Goal: Task Accomplishment & Management: Use online tool/utility

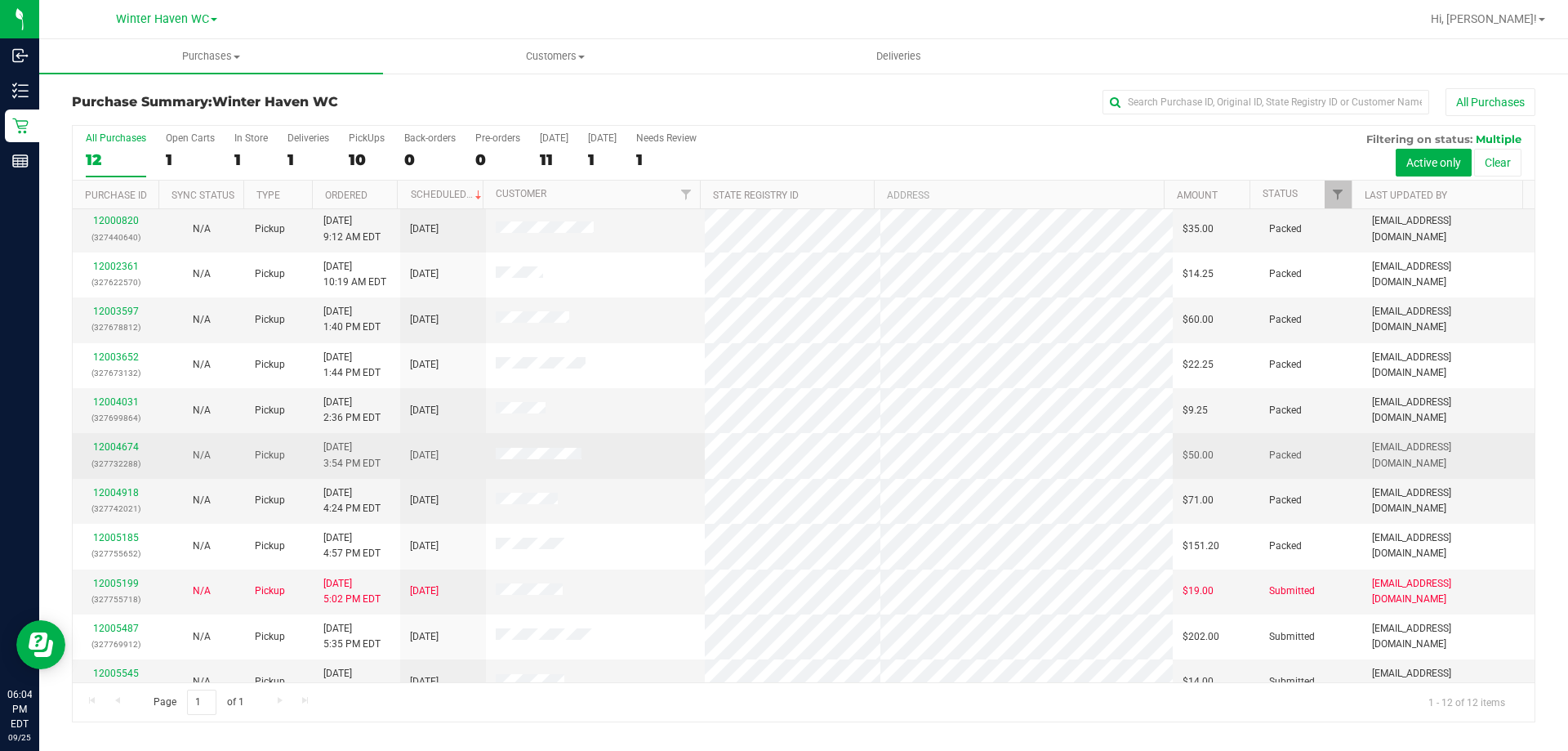
scroll to position [69, 0]
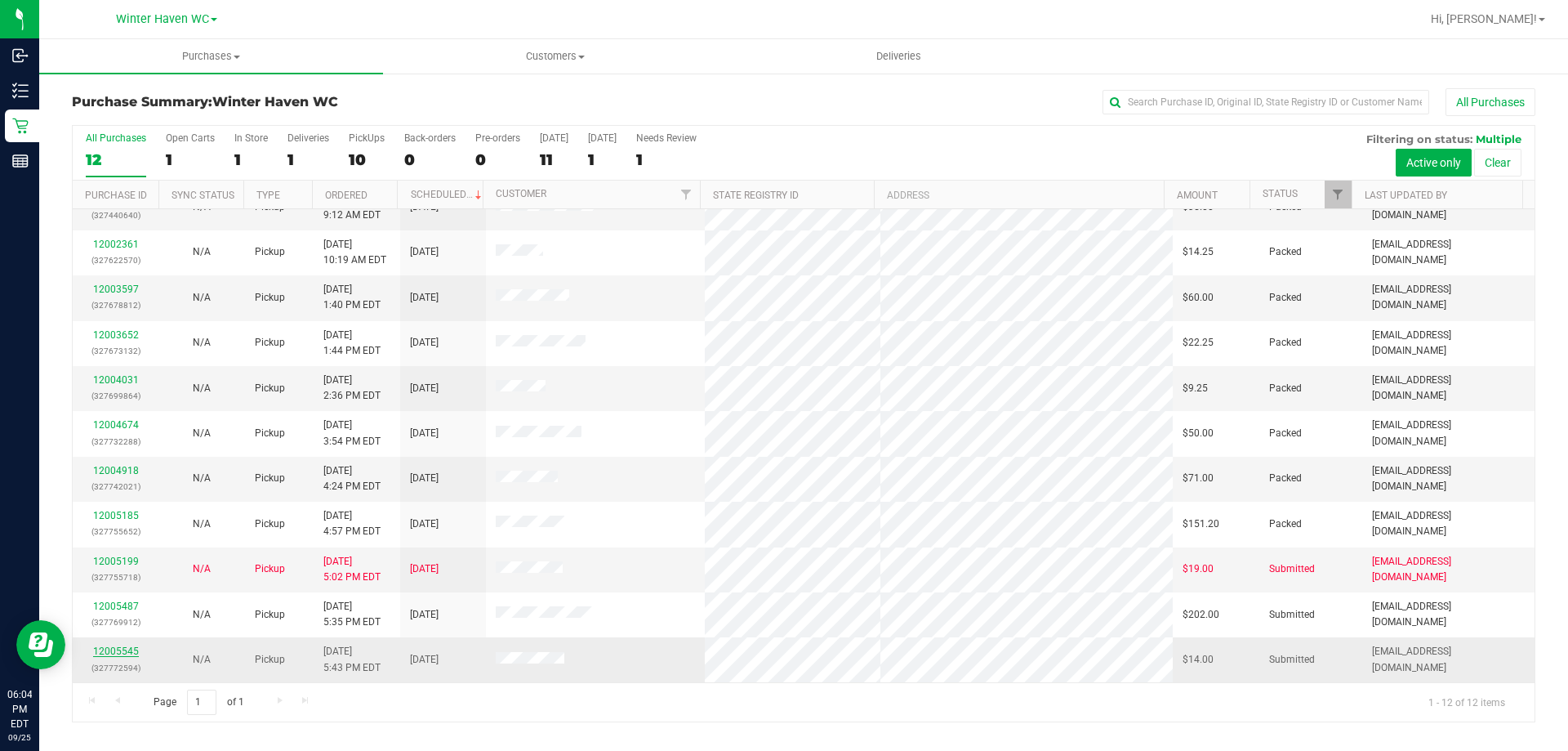
click at [116, 650] on link "12005545" at bounding box center [115, 650] width 46 height 11
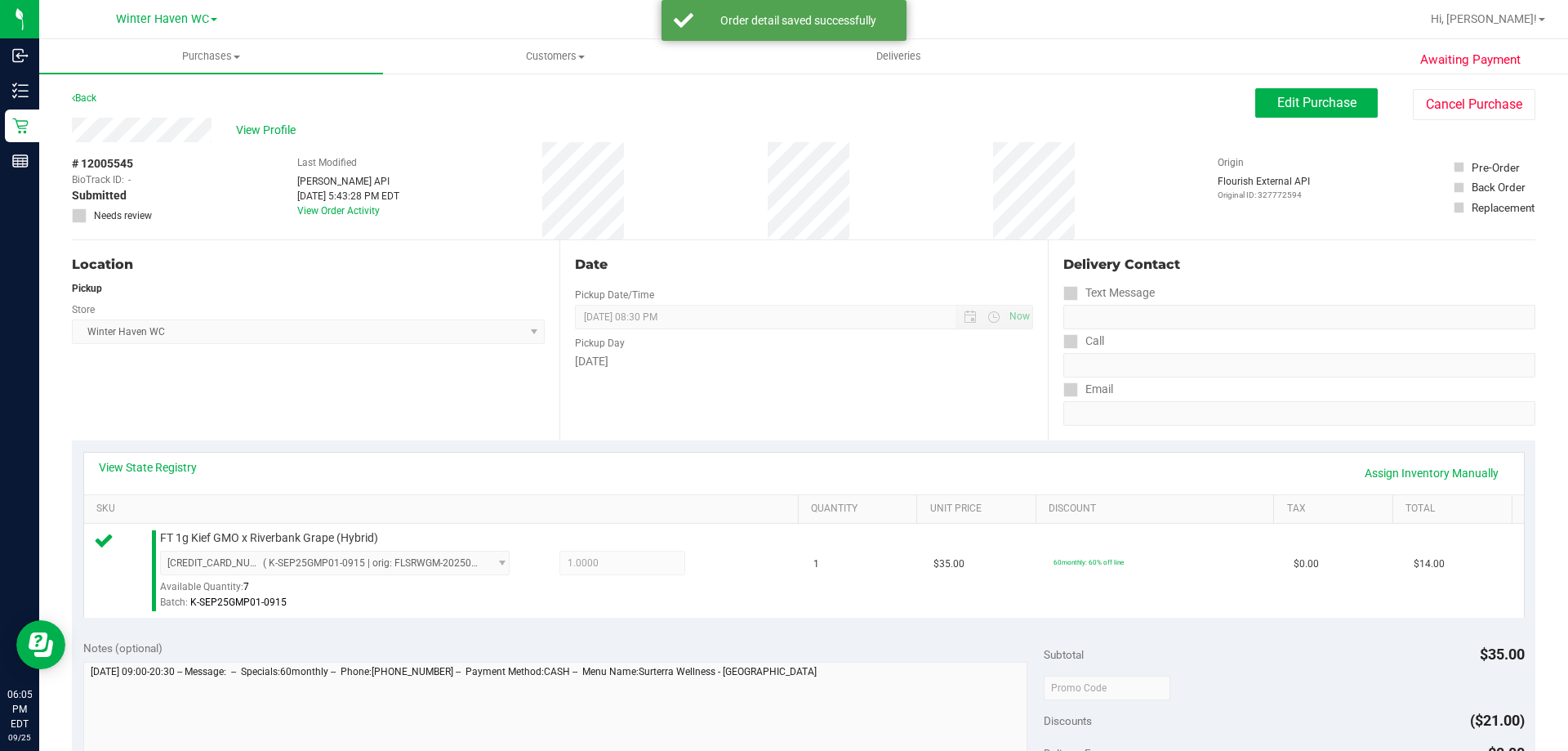
scroll to position [571, 0]
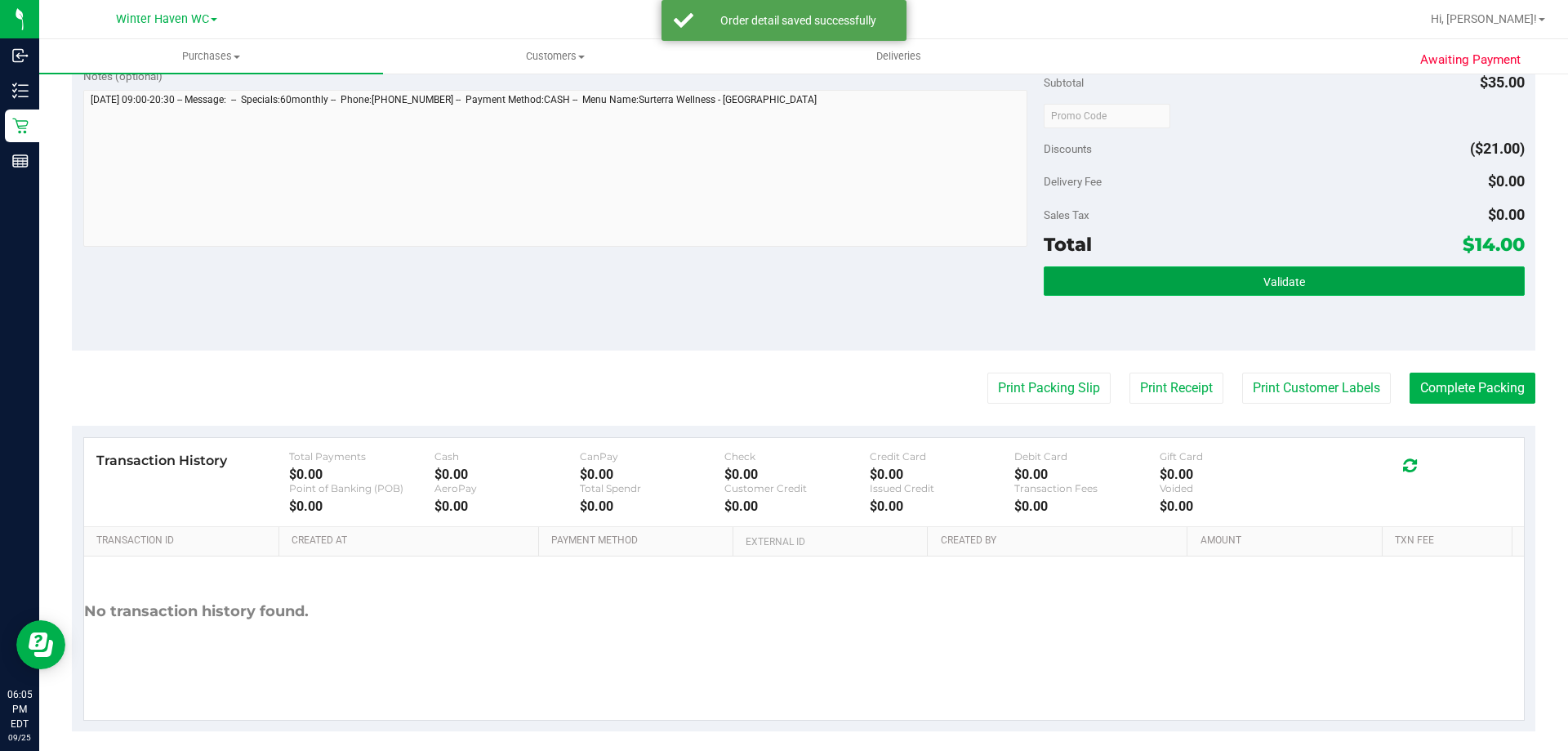
click at [1170, 279] on button "Validate" at bounding box center [1284, 281] width 480 height 29
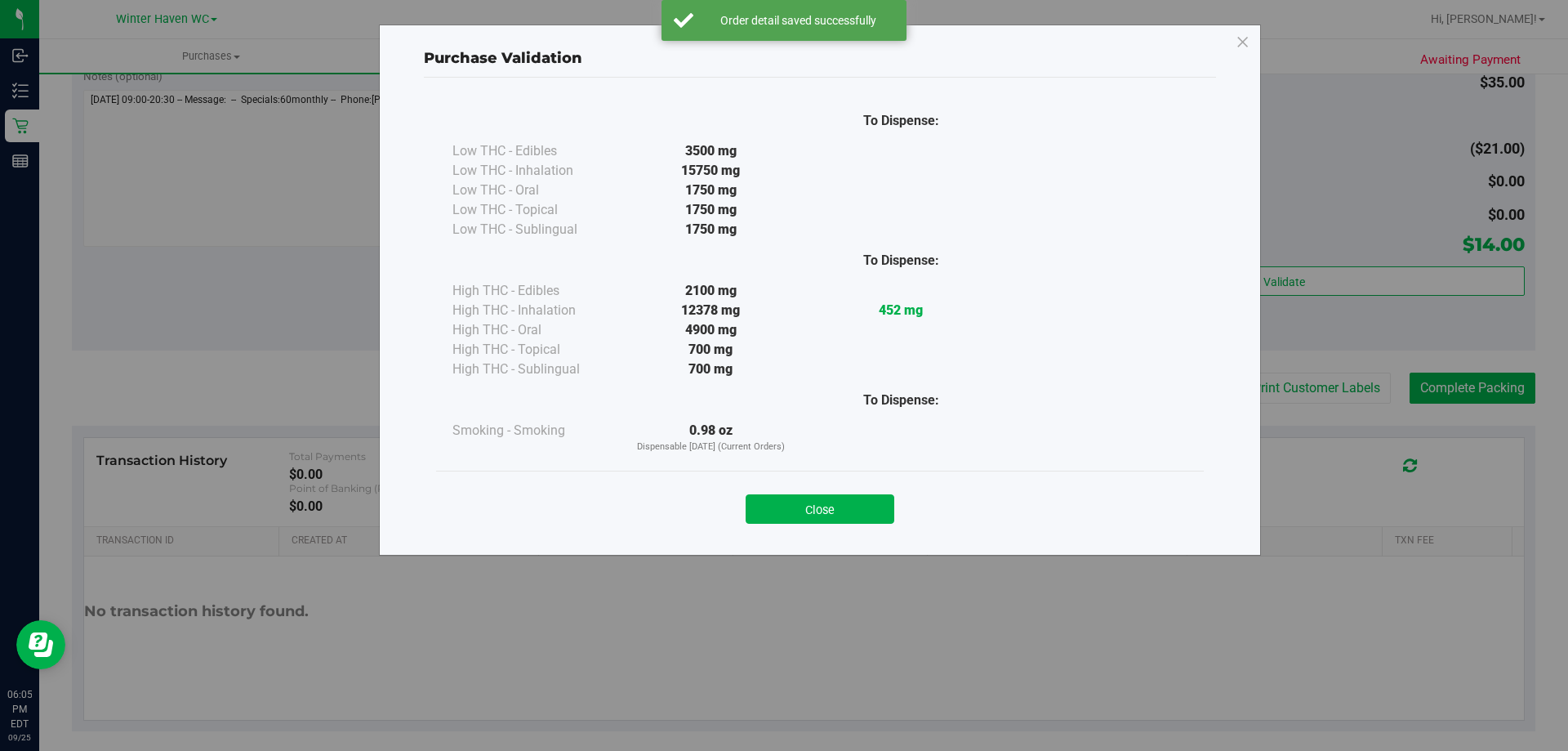
click at [887, 487] on div "Close" at bounding box center [820, 504] width 743 height 41
click at [884, 493] on div "Close" at bounding box center [820, 504] width 743 height 41
click at [888, 493] on div "Close" at bounding box center [820, 504] width 743 height 41
click at [884, 497] on button "Close" at bounding box center [820, 509] width 148 height 29
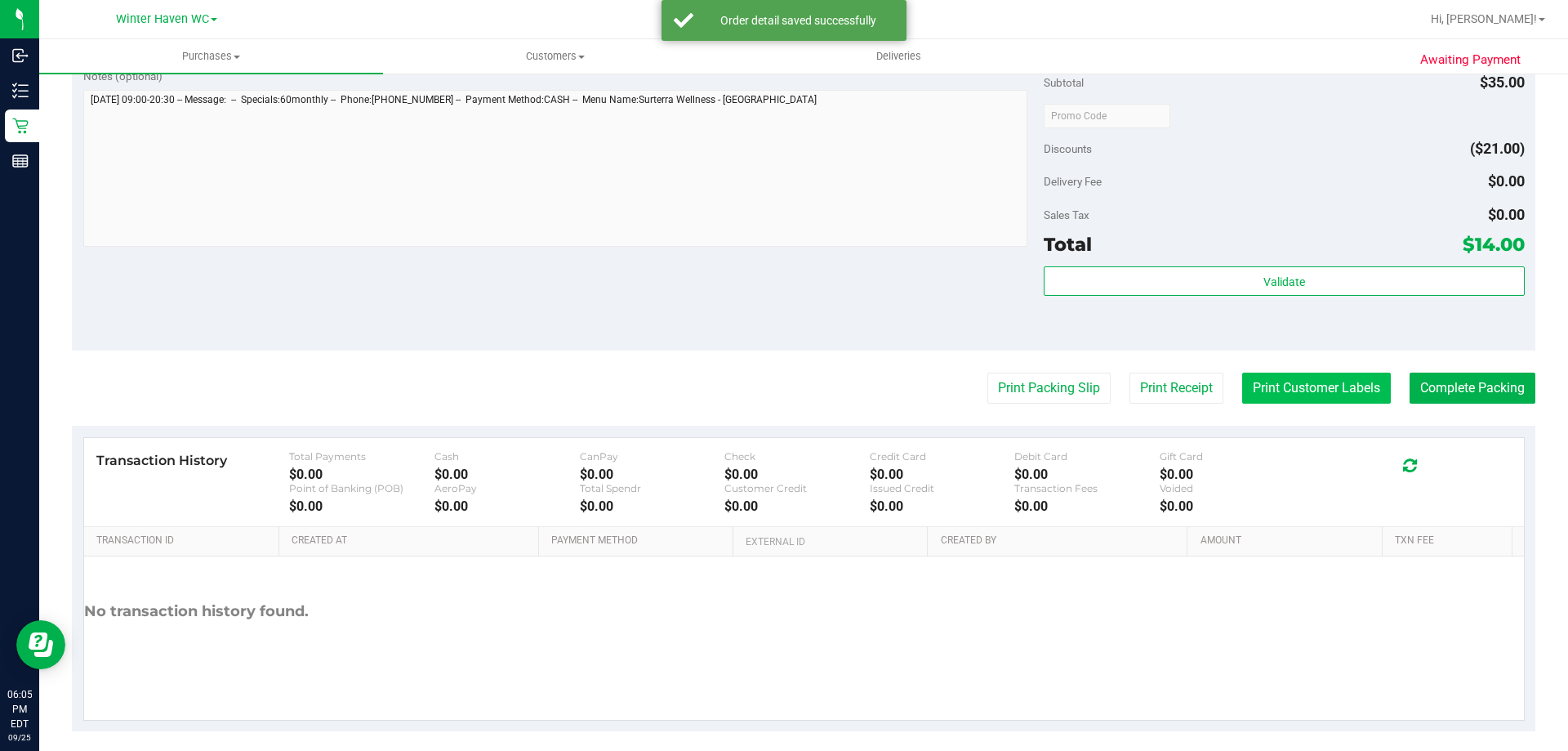
click at [1270, 391] on button "Print Customer Labels" at bounding box center [1316, 388] width 148 height 31
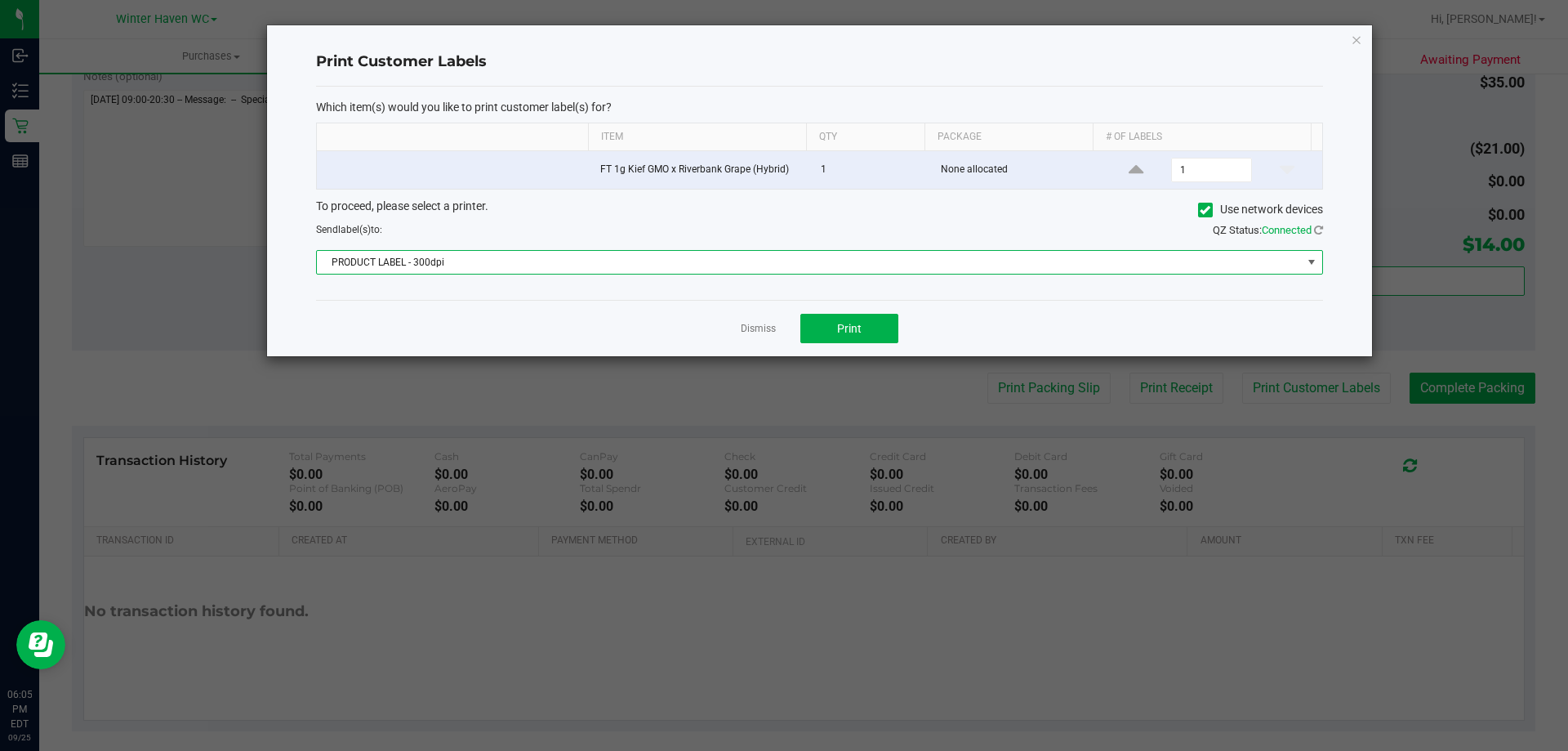
click at [610, 256] on span "PRODUCT LABEL - 300dpi" at bounding box center [809, 262] width 985 height 23
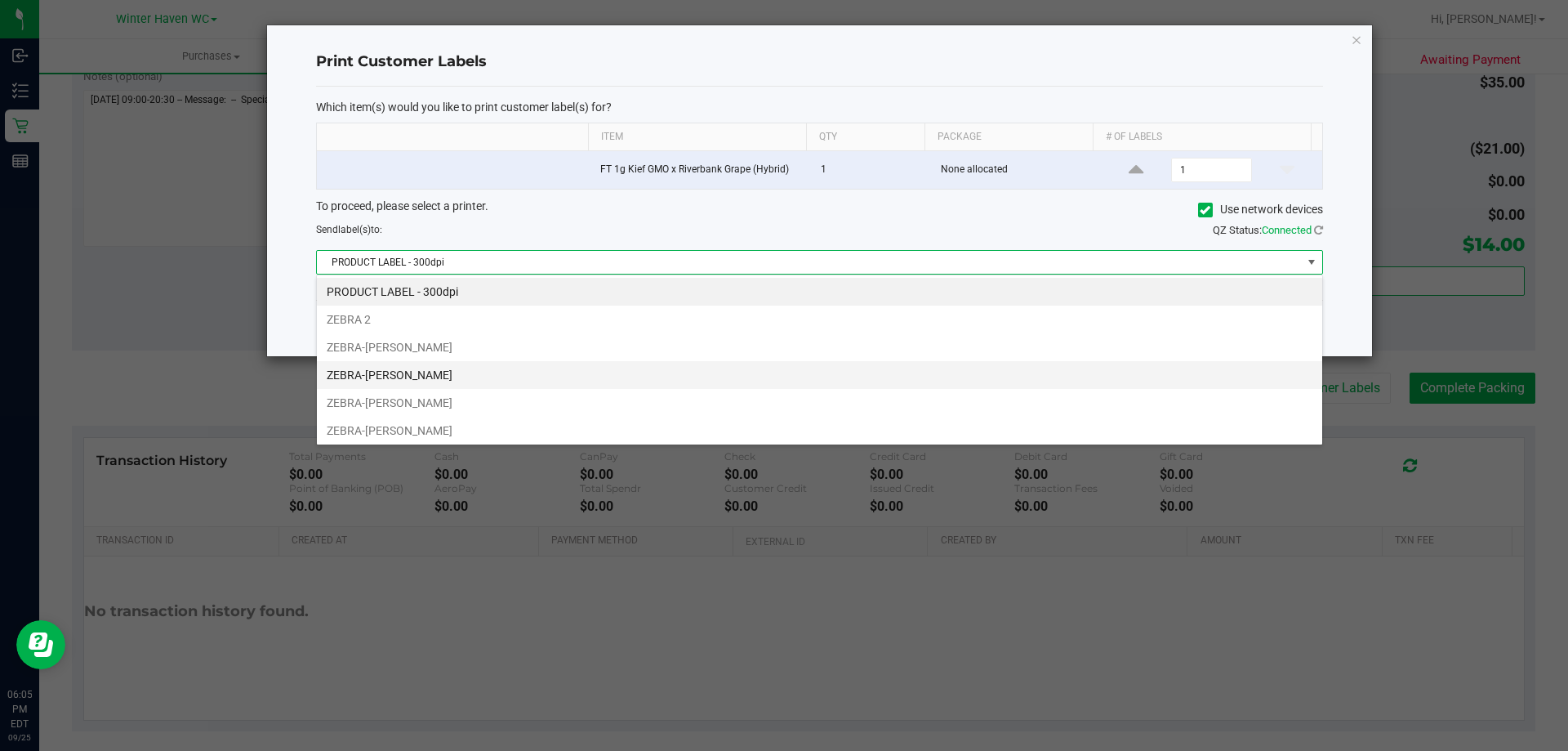
scroll to position [24, 1006]
click at [480, 374] on li "ZEBRA-[PERSON_NAME]" at bounding box center [819, 375] width 1005 height 28
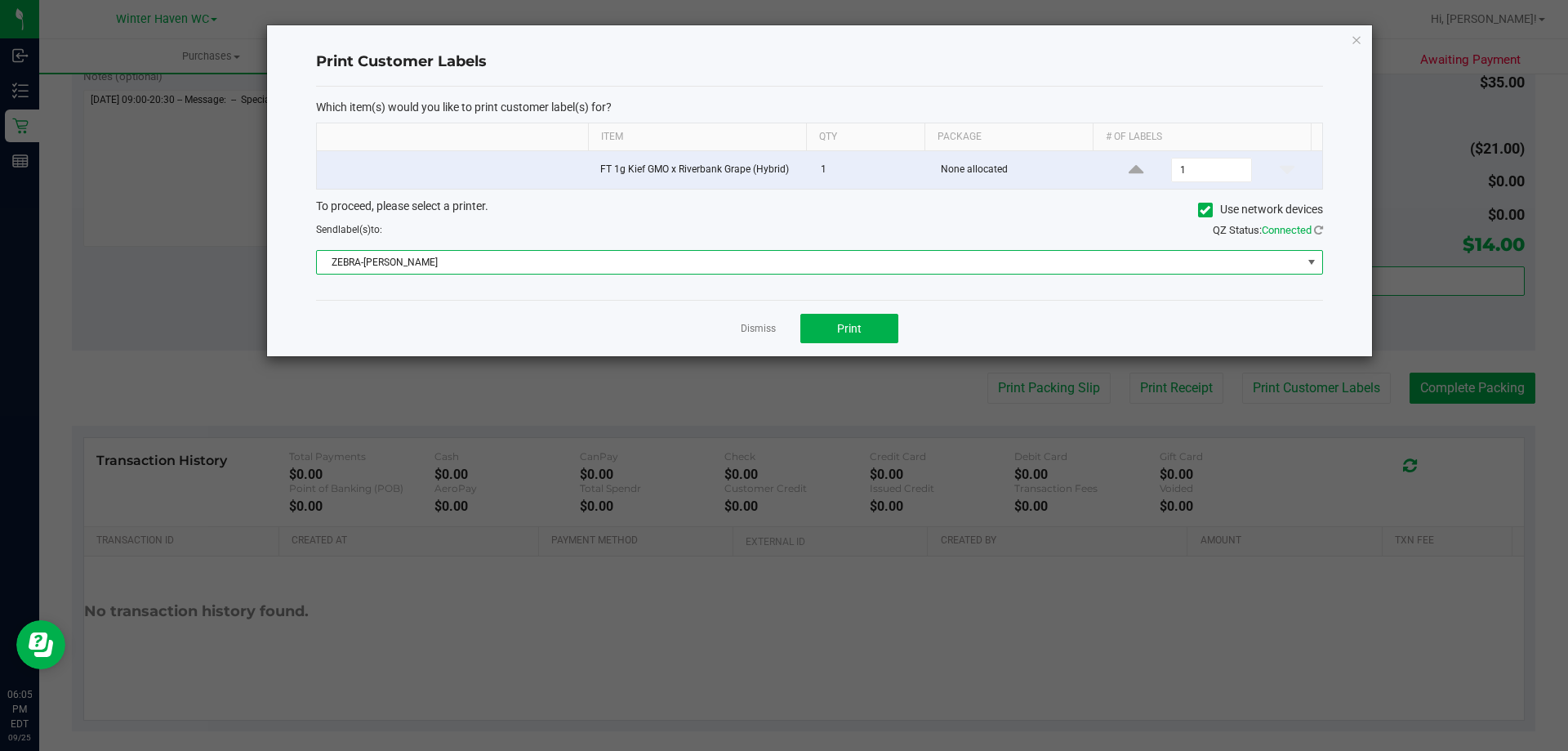
click at [872, 306] on div "Dismiss Print" at bounding box center [819, 328] width 1007 height 56
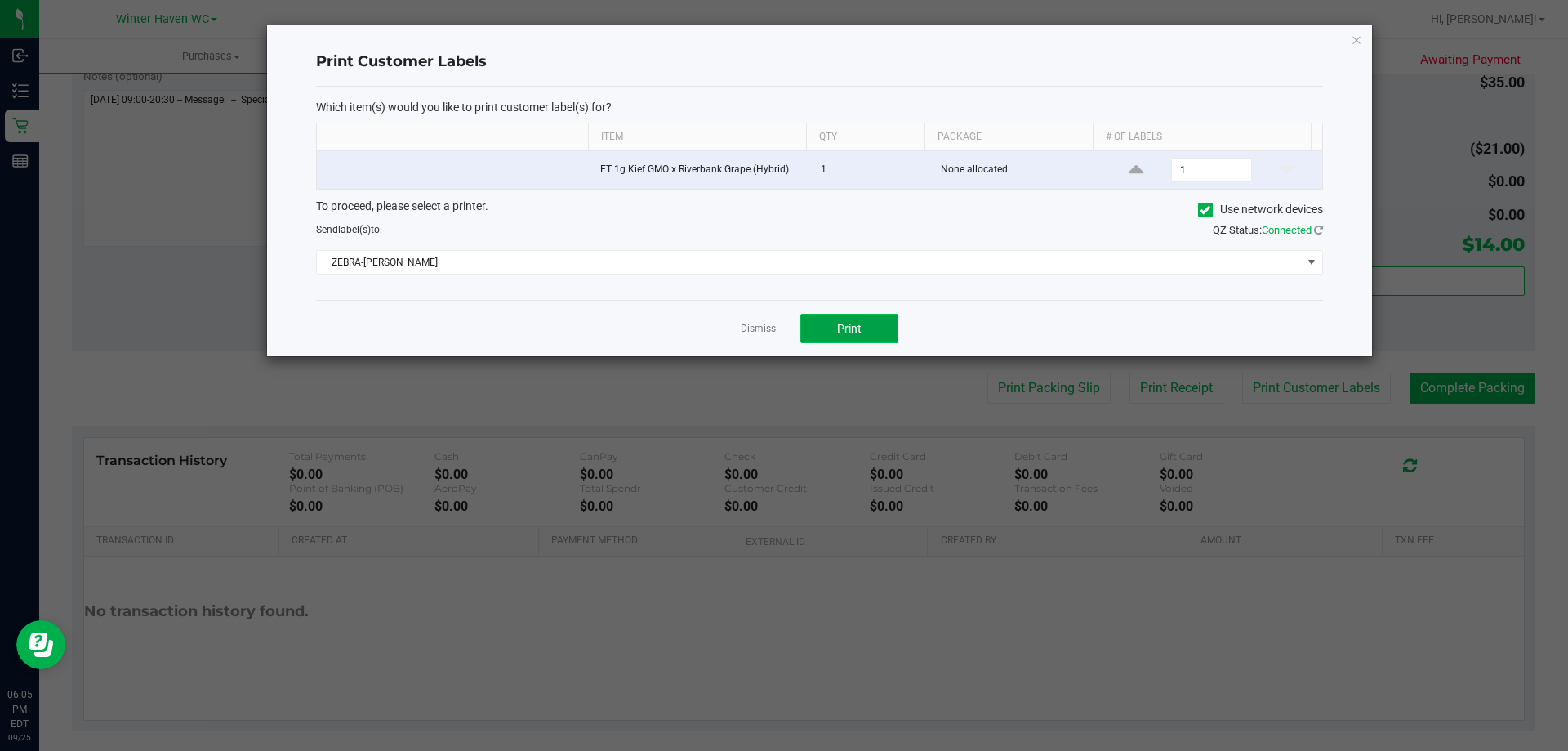
click at [856, 342] on button "Print" at bounding box center [849, 329] width 98 height 29
click at [755, 331] on link "Dismiss" at bounding box center [758, 329] width 35 height 14
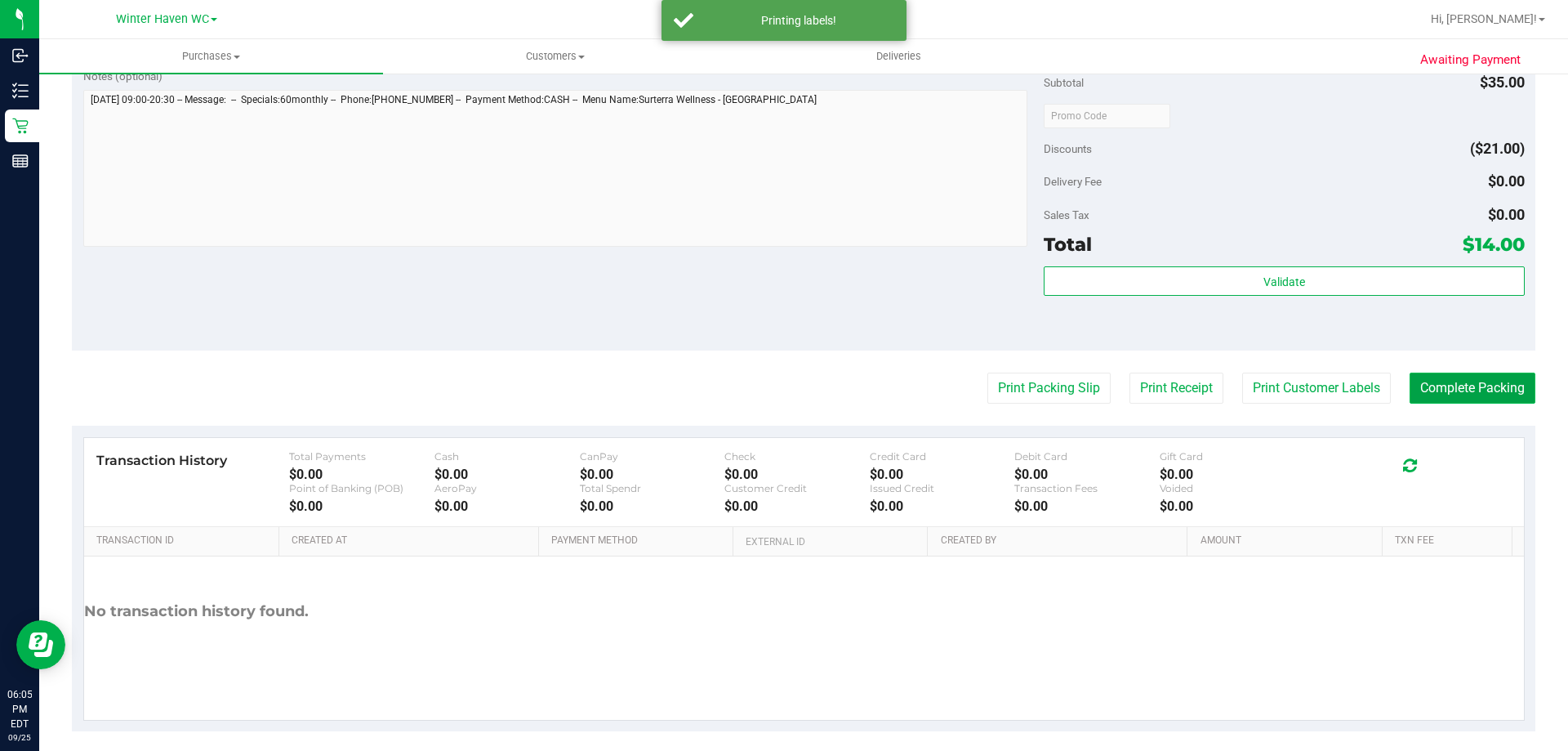
click at [1429, 382] on button "Complete Packing" at bounding box center [1473, 388] width 126 height 31
